Goal: Find specific page/section: Find specific page/section

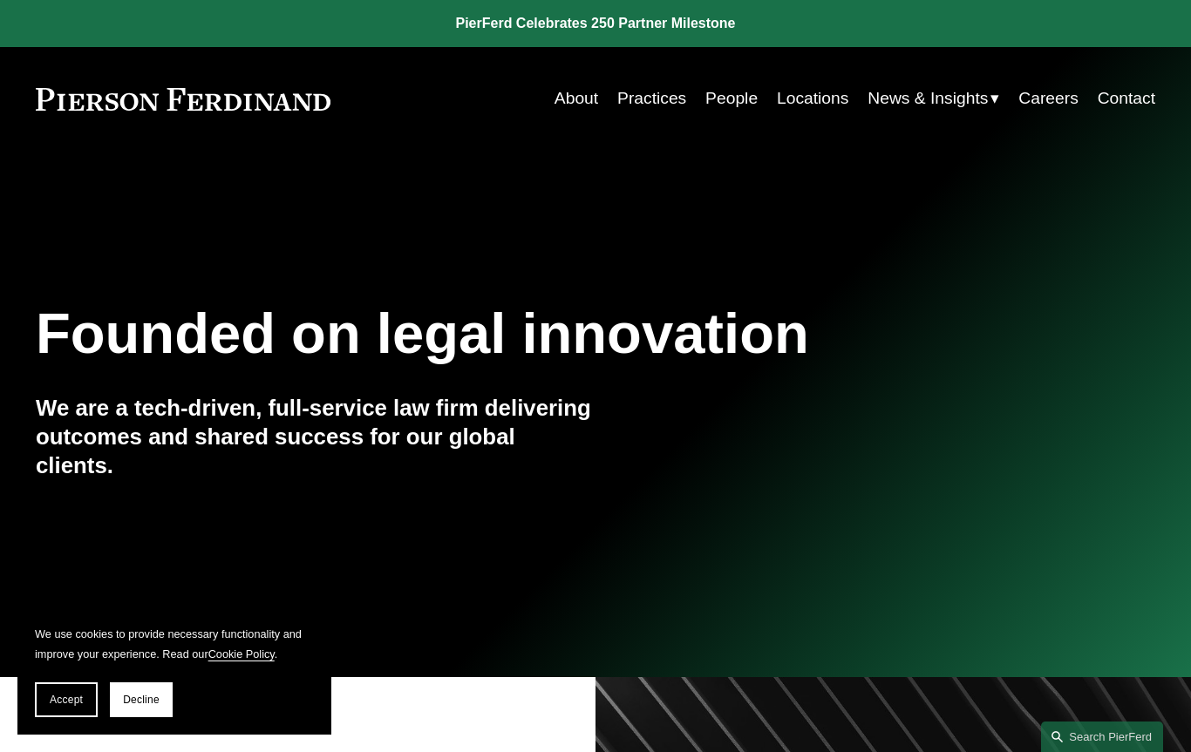
click at [818, 101] on link "Locations" at bounding box center [812, 99] width 71 height 34
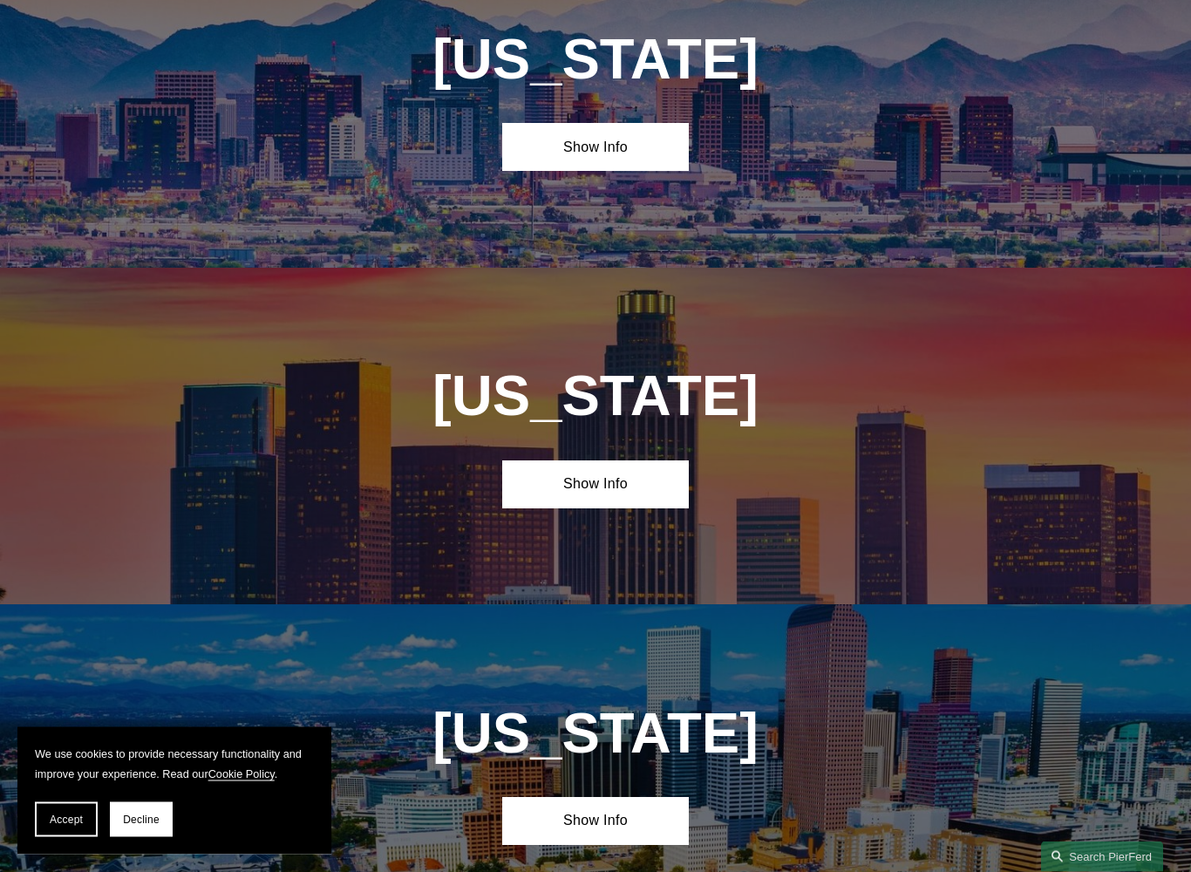
scroll to position [825, 0]
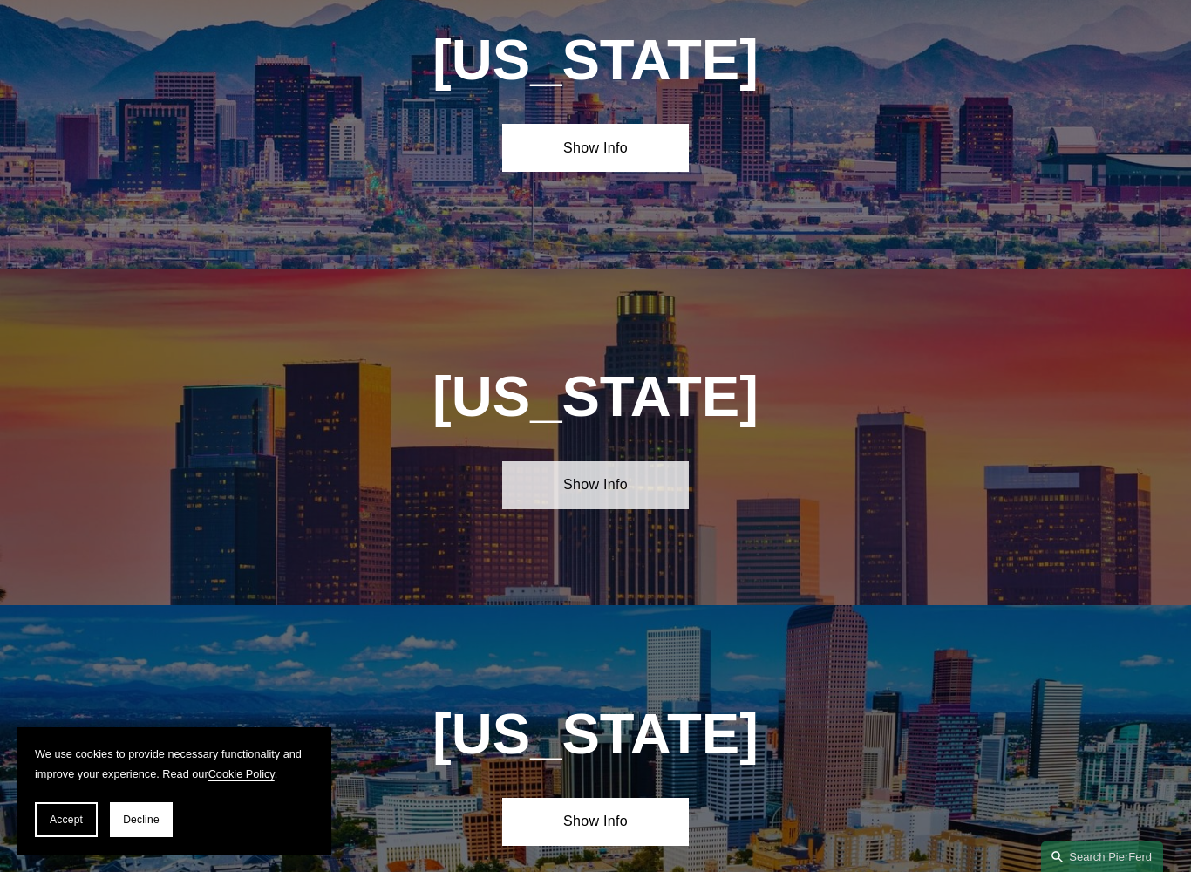
click at [601, 501] on link "Show Info" at bounding box center [595, 485] width 187 height 48
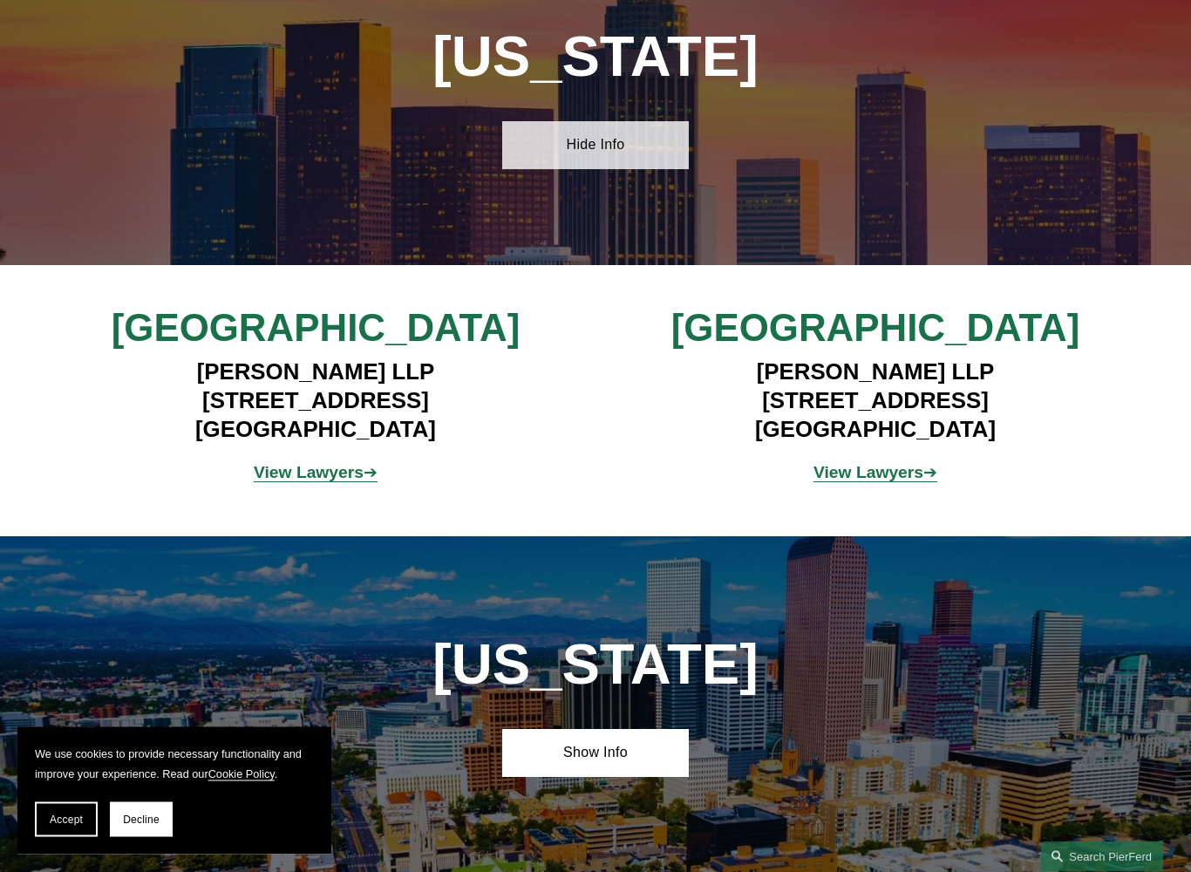
scroll to position [1172, 0]
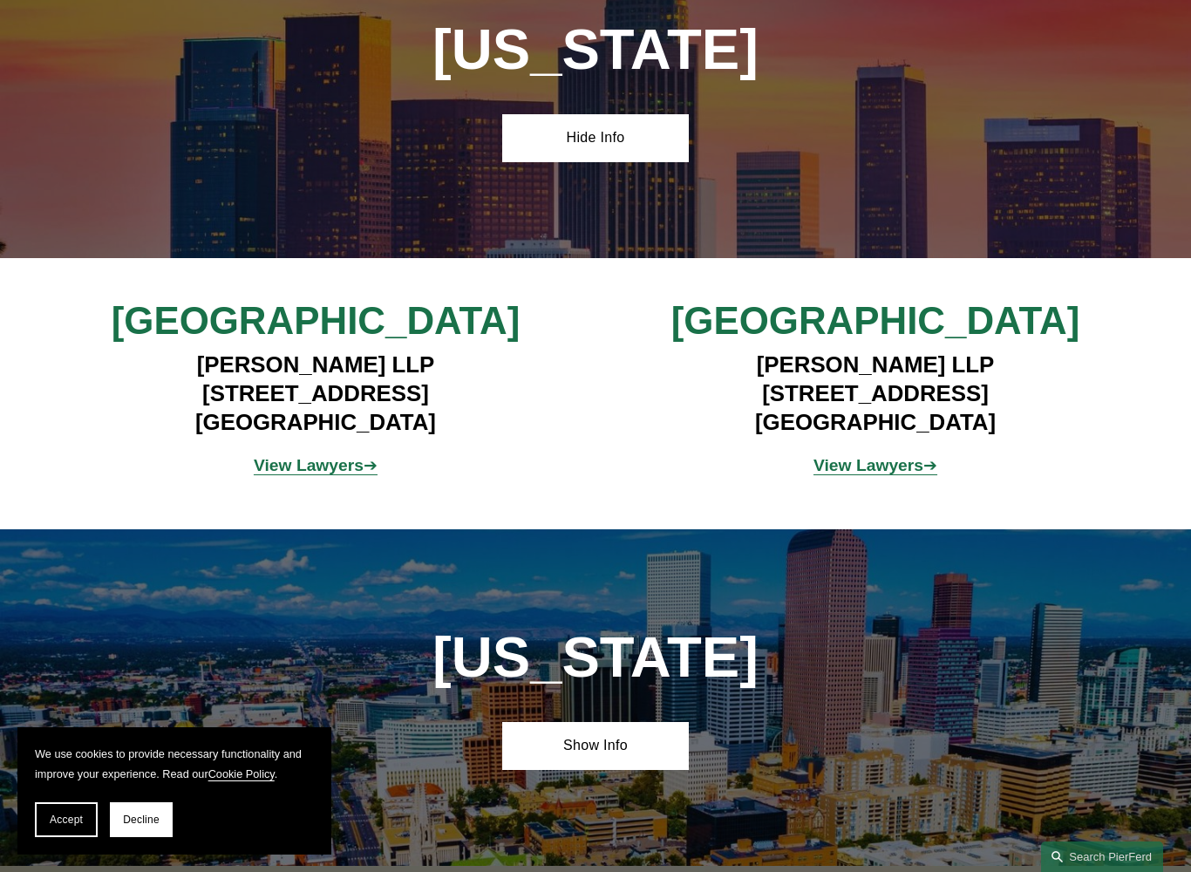
click at [883, 473] on strong "View Lawyers" at bounding box center [868, 465] width 110 height 18
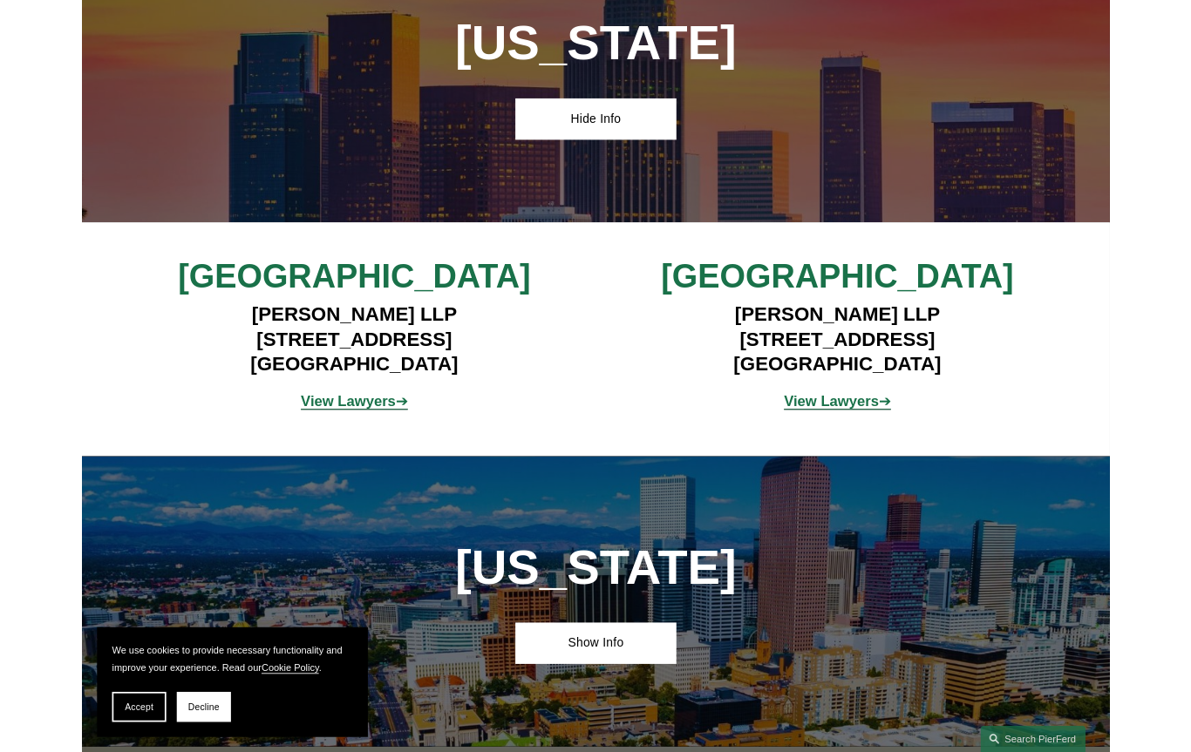
scroll to position [1220, 0]
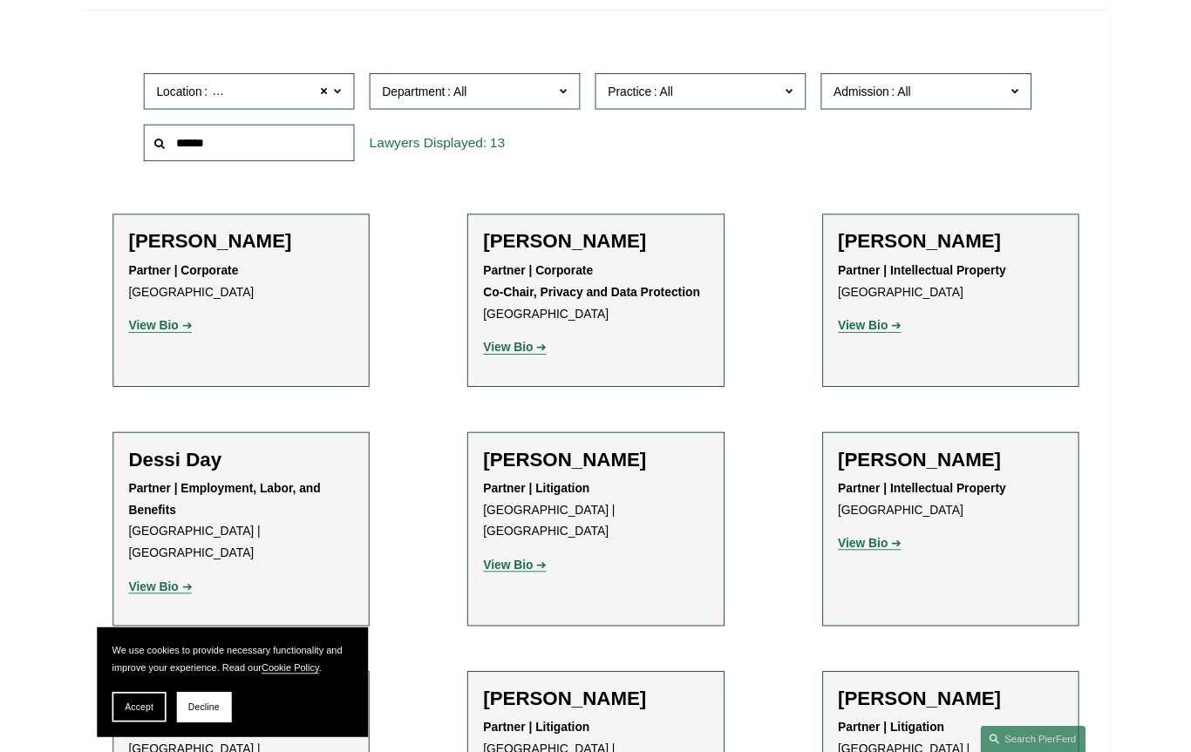
scroll to position [529, 0]
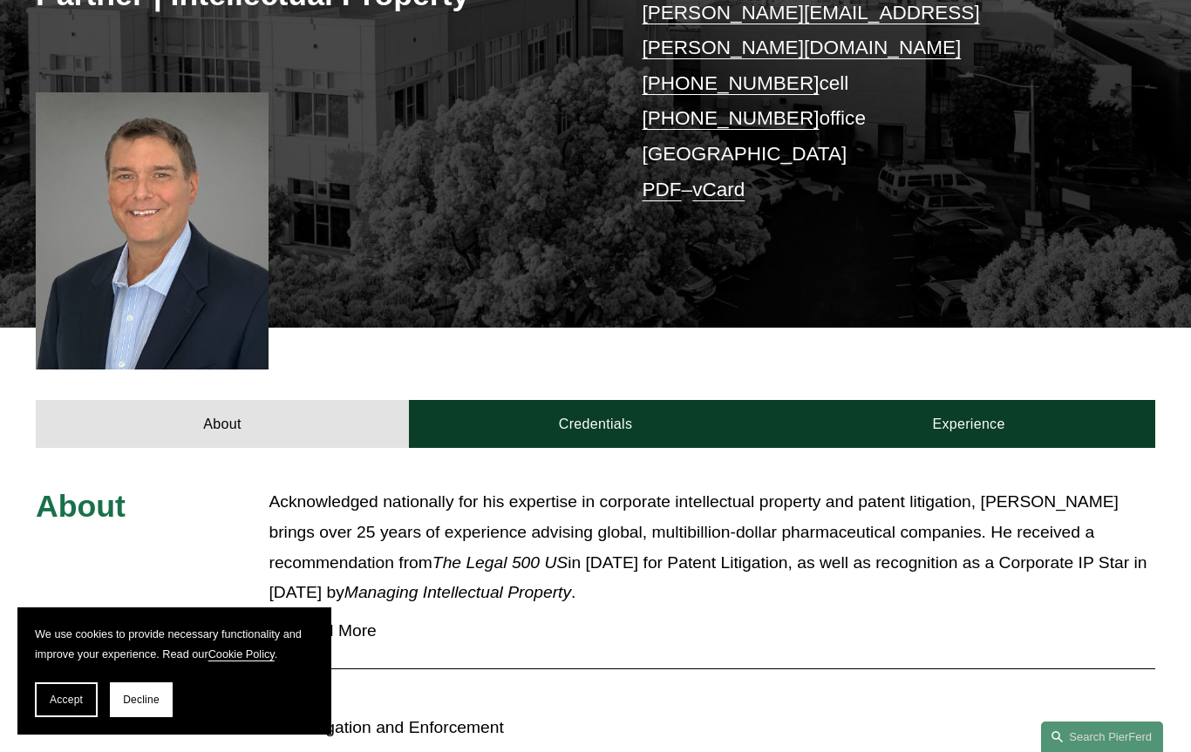
scroll to position [346, 0]
